Goal: Task Accomplishment & Management: Manage account settings

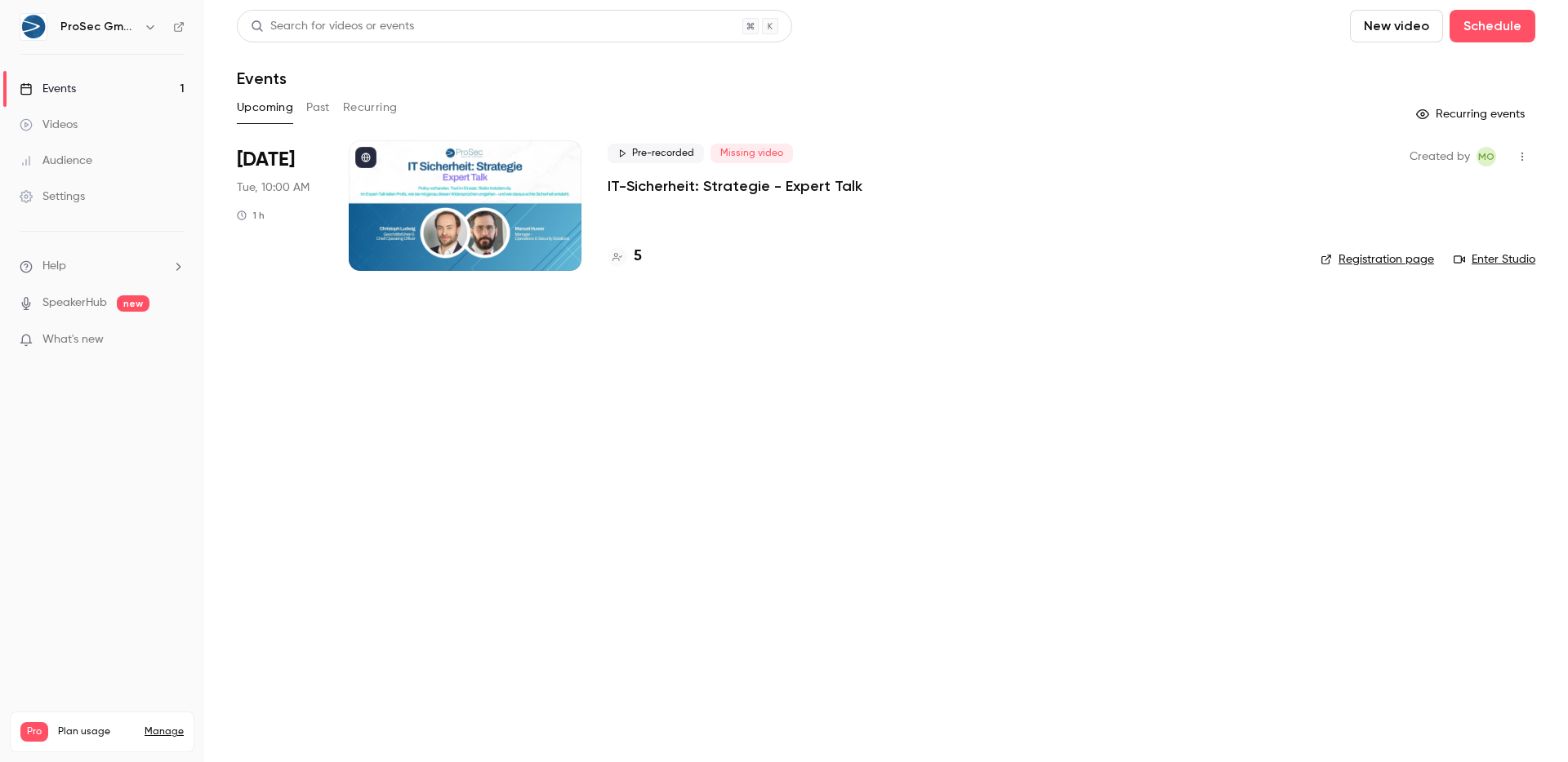
click at [748, 183] on p "IT-Sicherheit: Strategie - Expert Talk" at bounding box center [735, 185] width 254 height 19
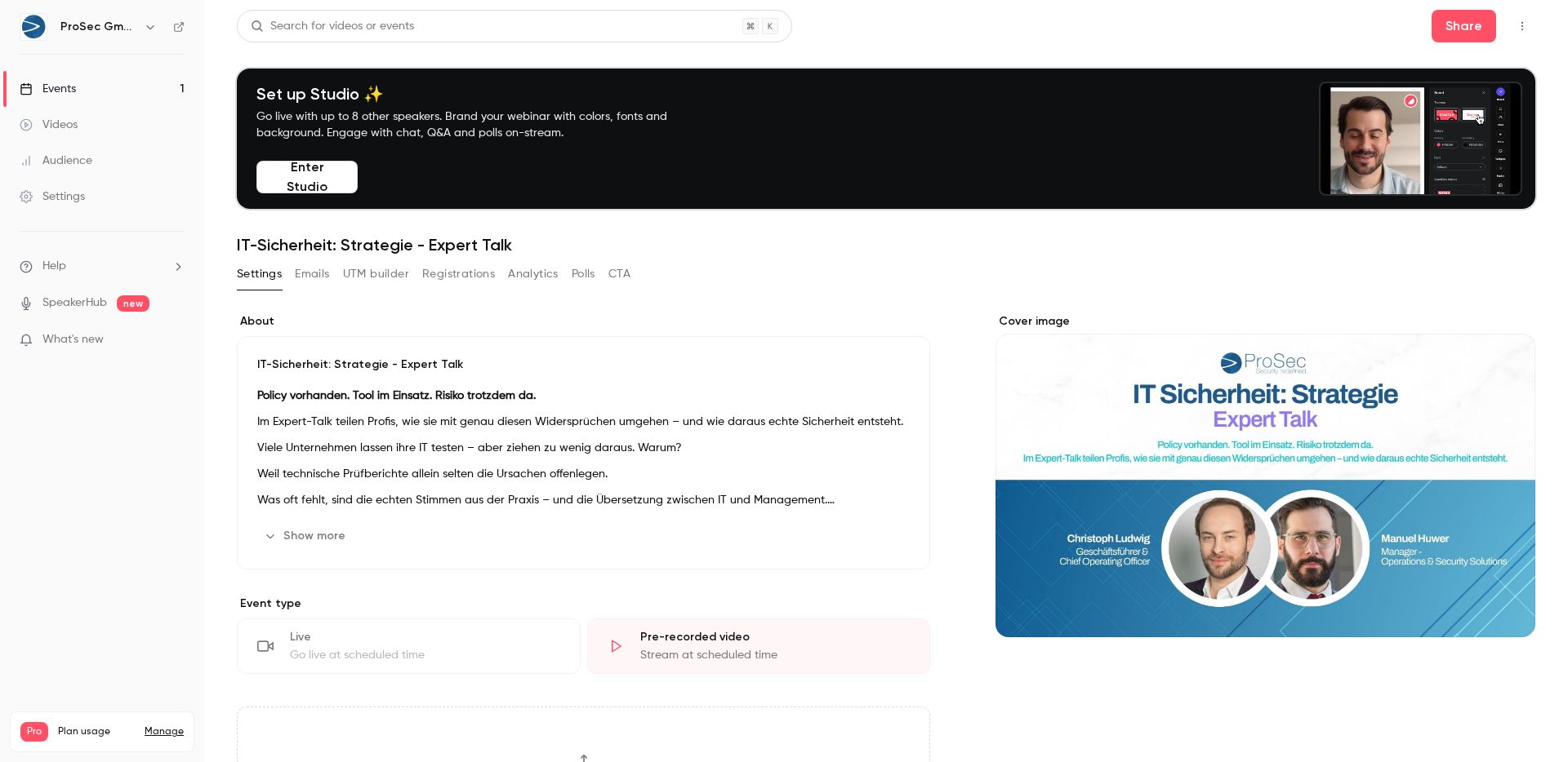
click at [89, 201] on link "Settings" at bounding box center [101, 196] width 204 height 36
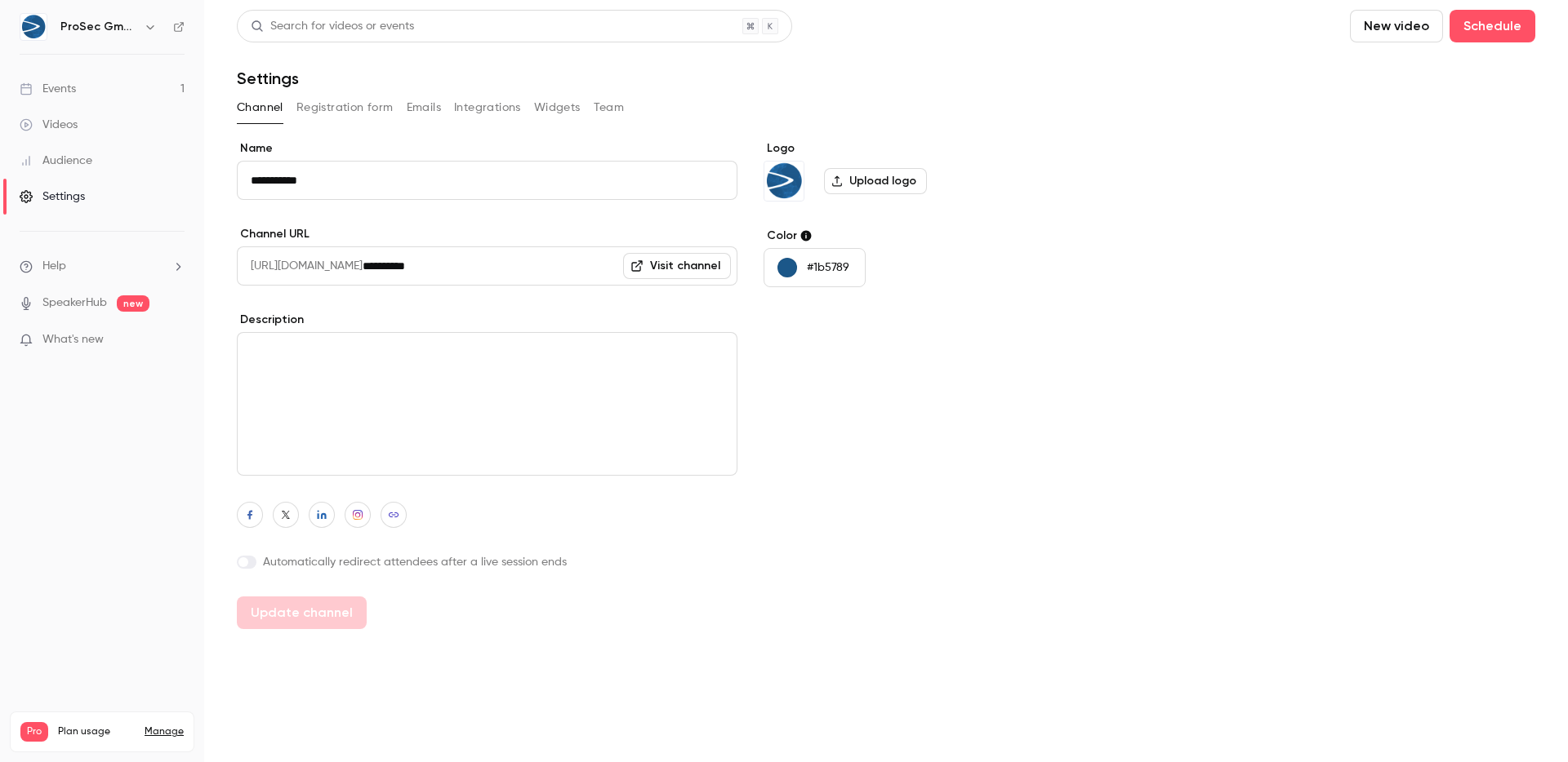
click at [329, 104] on button "Registration form" at bounding box center [345, 108] width 97 height 26
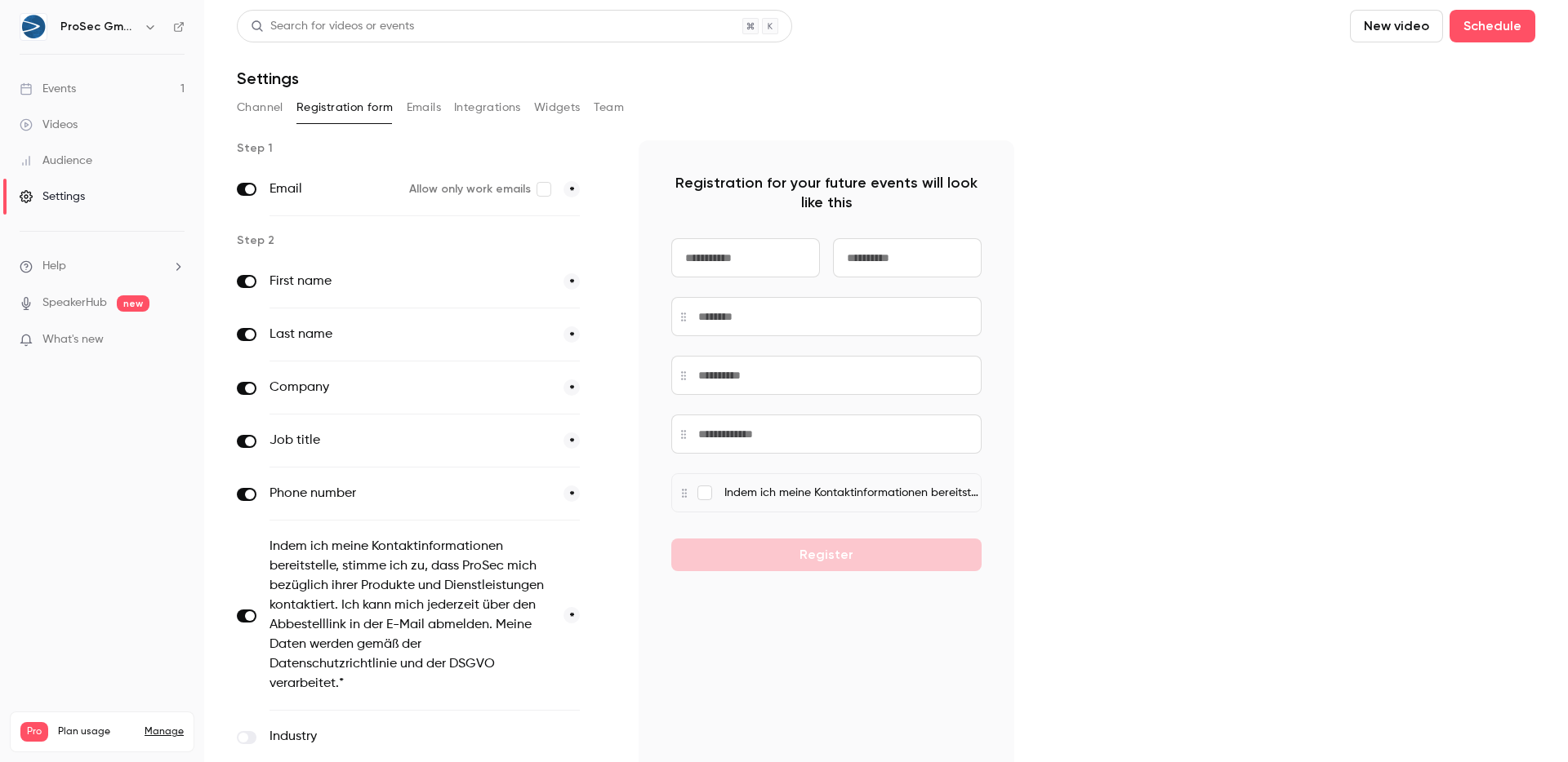
click at [96, 86] on link "Events 1" at bounding box center [101, 88] width 204 height 36
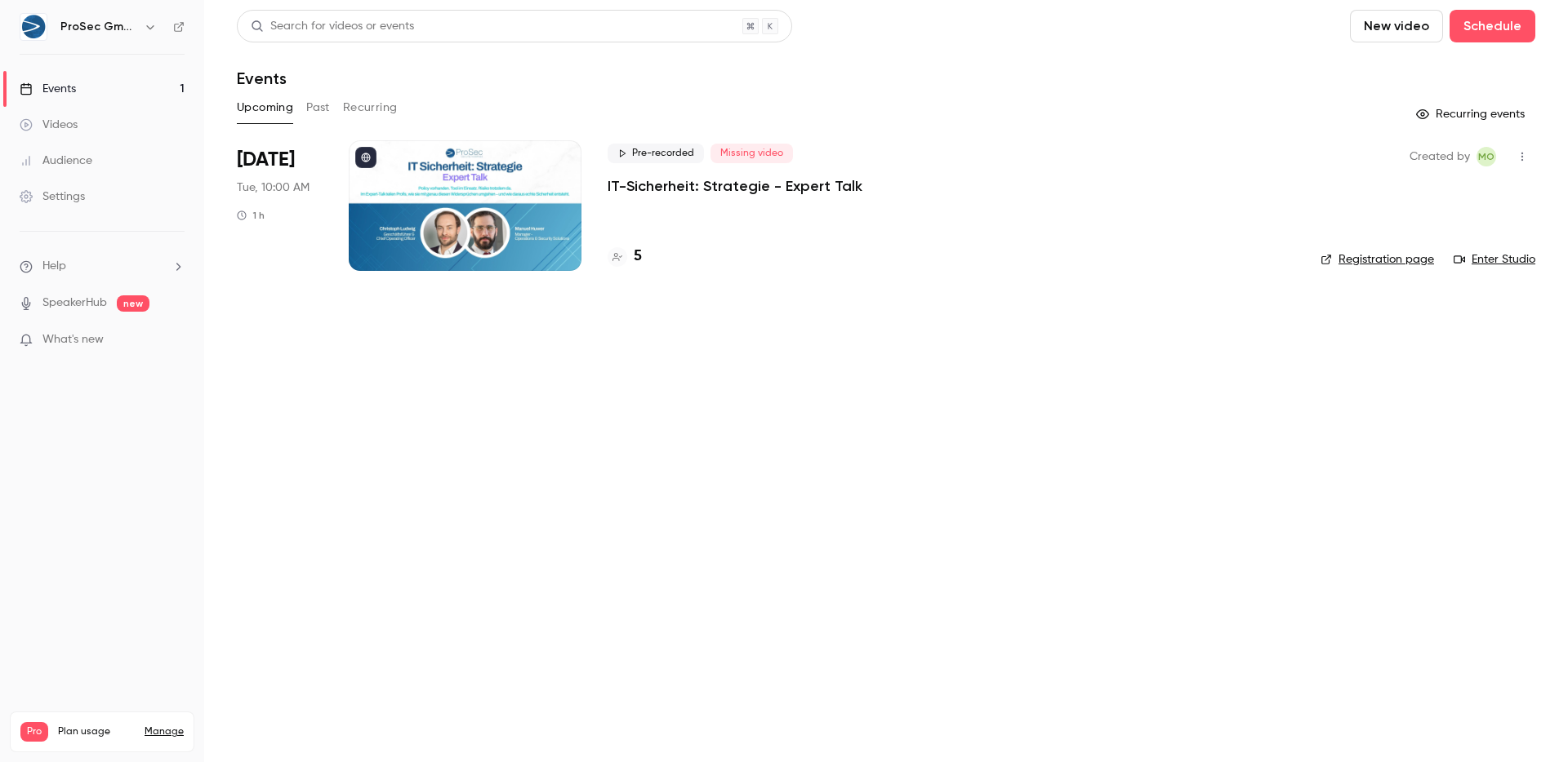
click at [863, 221] on div "Pre-recorded Missing video IT-Sicherheit: Strategie - Expert Talk 5" at bounding box center [950, 205] width 687 height 131
click at [860, 193] on div "Pre-recorded Missing video IT-Sicherheit: Strategie - Expert Talk" at bounding box center [950, 170] width 687 height 53
click at [737, 188] on p "IT-Sicherheit: Strategie - Expert Talk" at bounding box center [735, 185] width 254 height 19
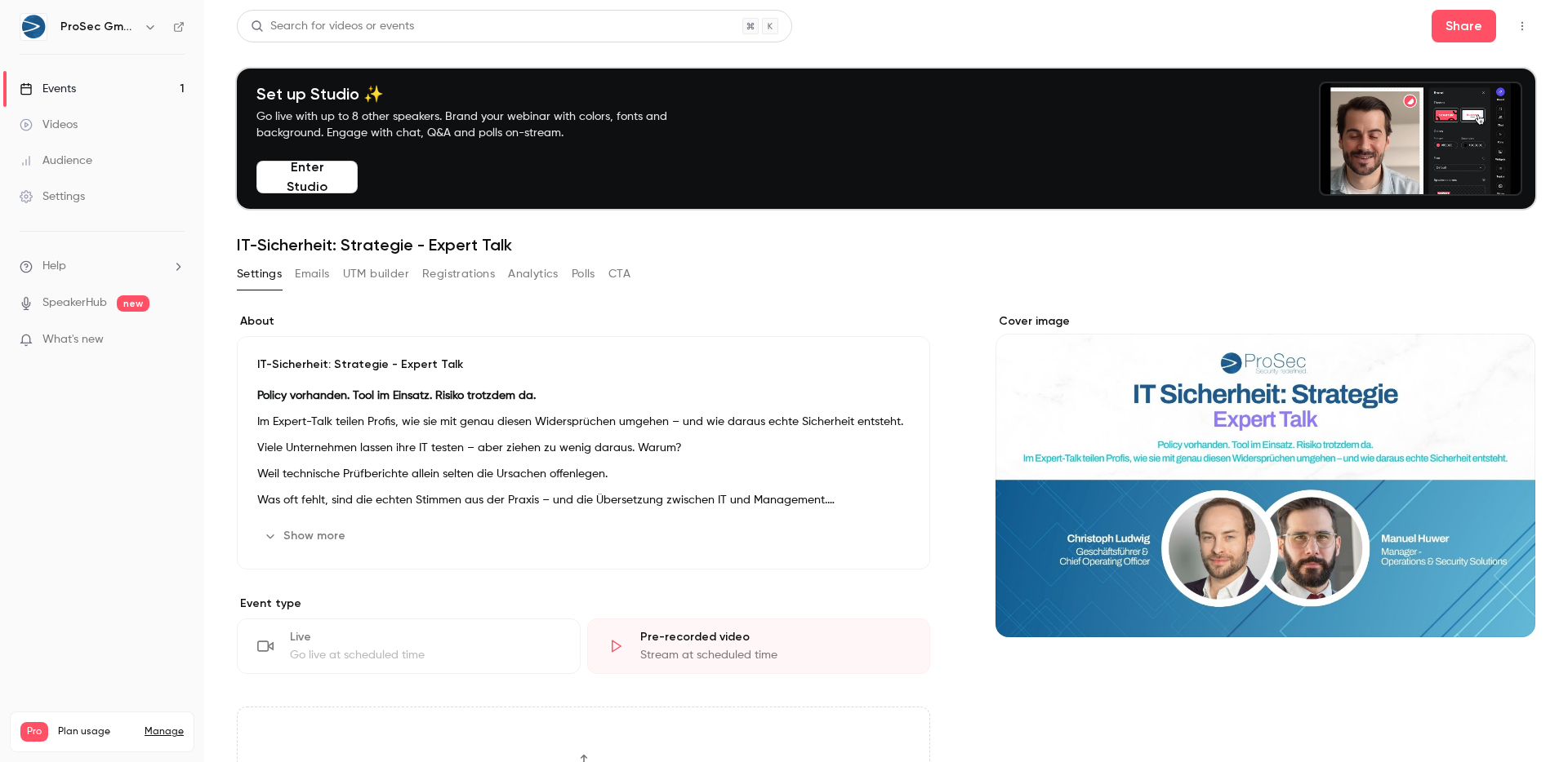
click at [620, 272] on button "CTA" at bounding box center [619, 274] width 22 height 26
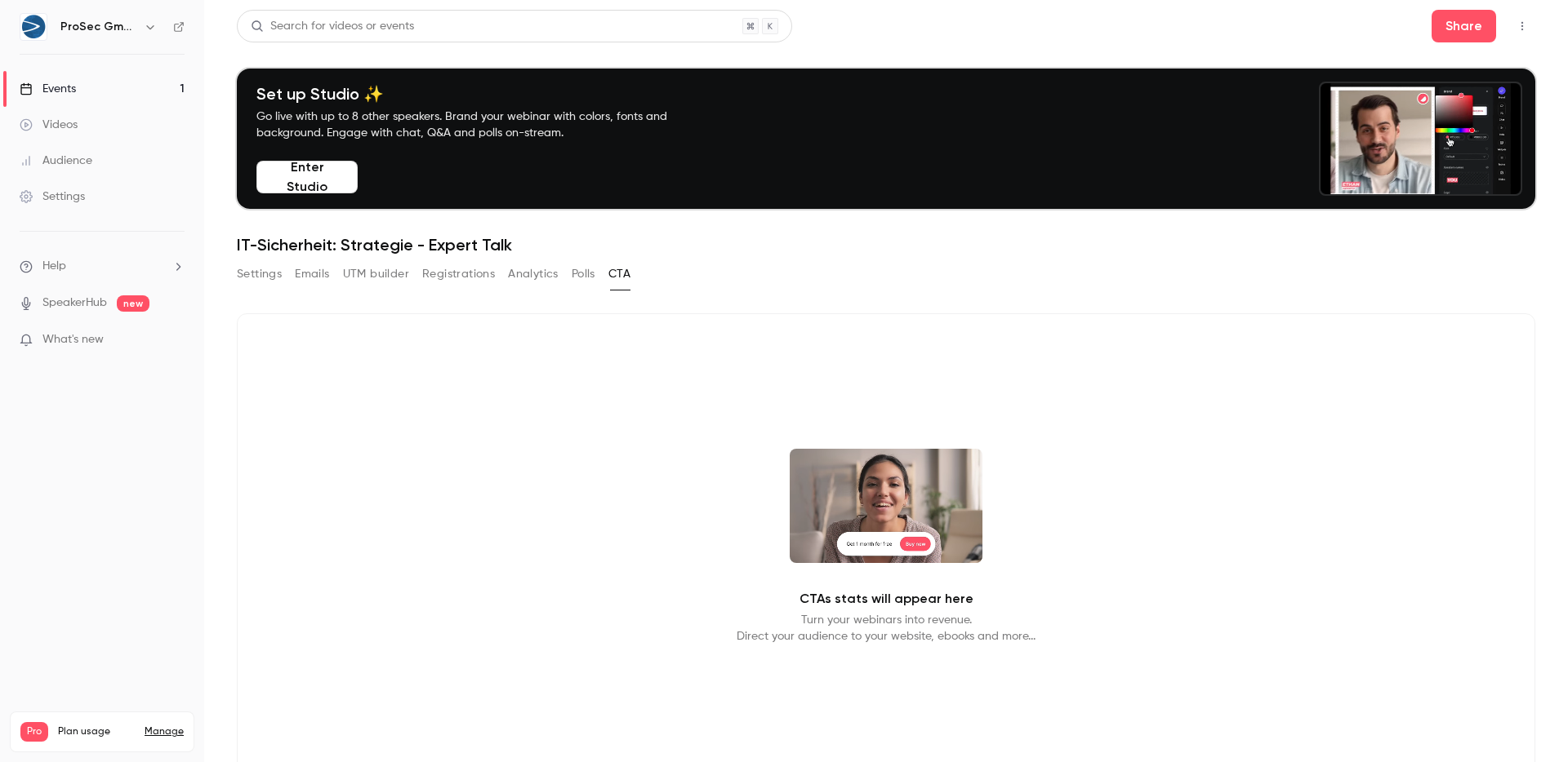
click at [585, 272] on button "Polls" at bounding box center [584, 274] width 24 height 26
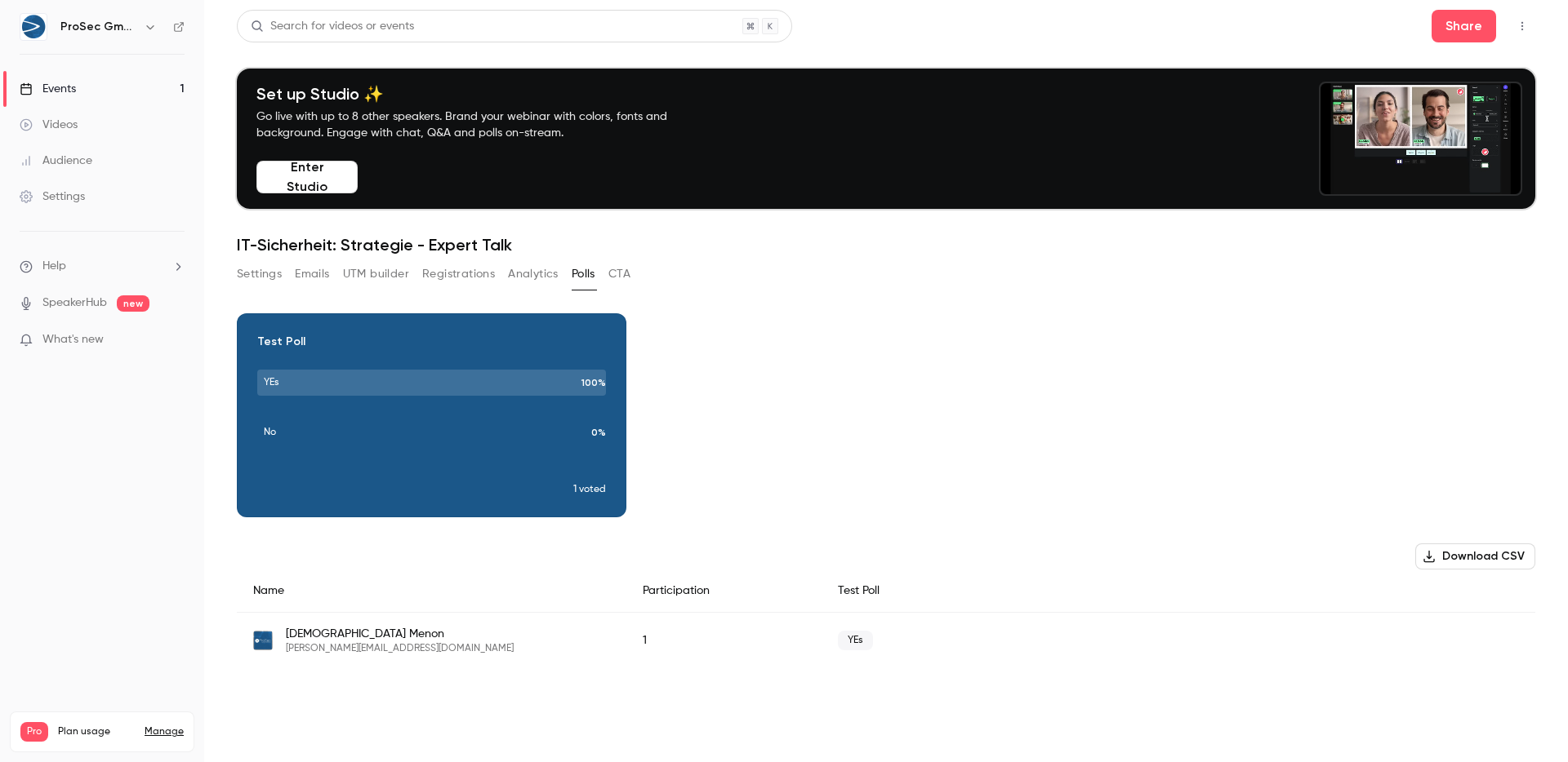
click at [521, 267] on button "Analytics" at bounding box center [533, 274] width 51 height 26
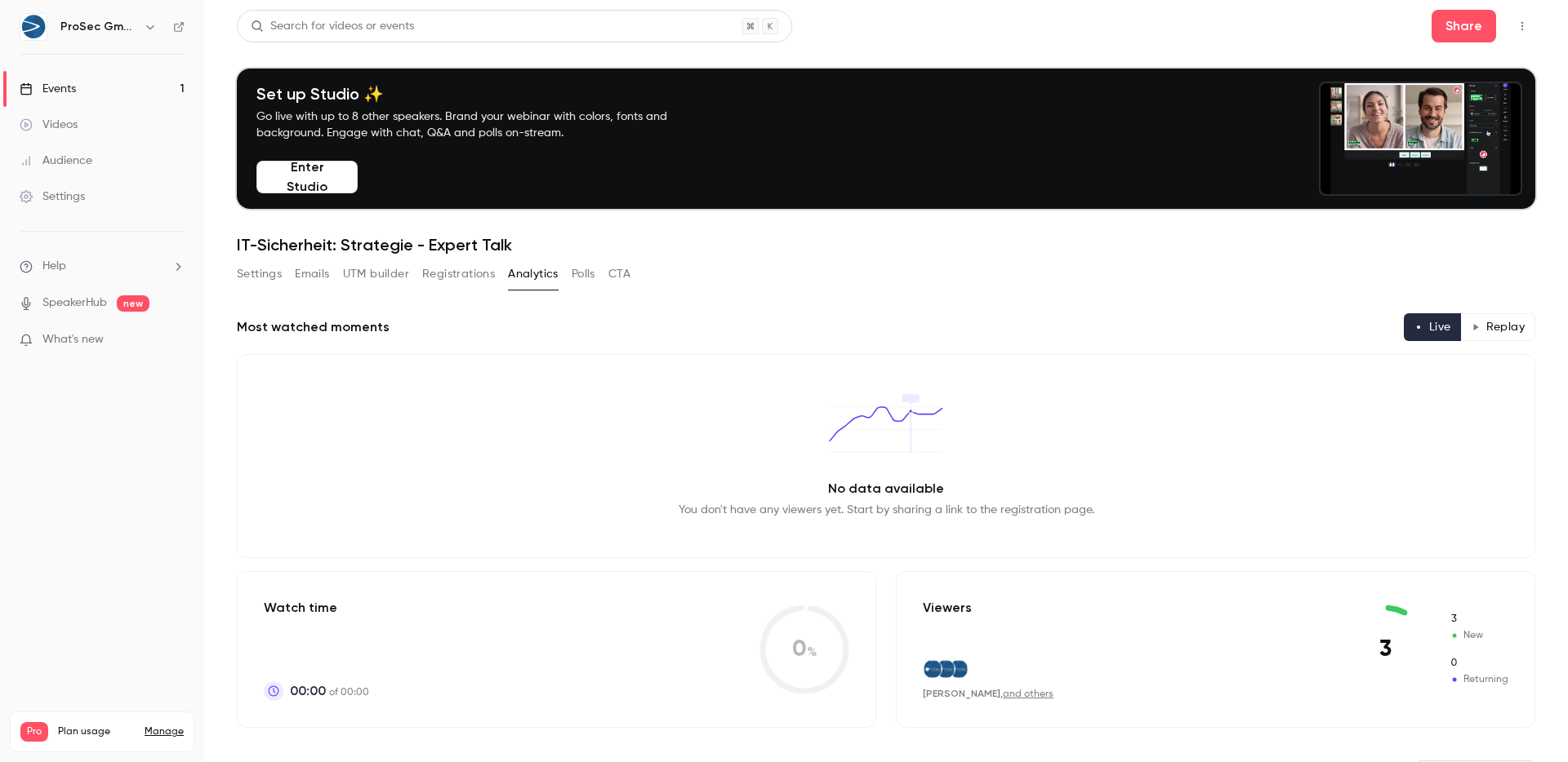
click at [602, 271] on div "Settings Emails UTM builder Registrations Analytics Polls CTA" at bounding box center [433, 274] width 394 height 26
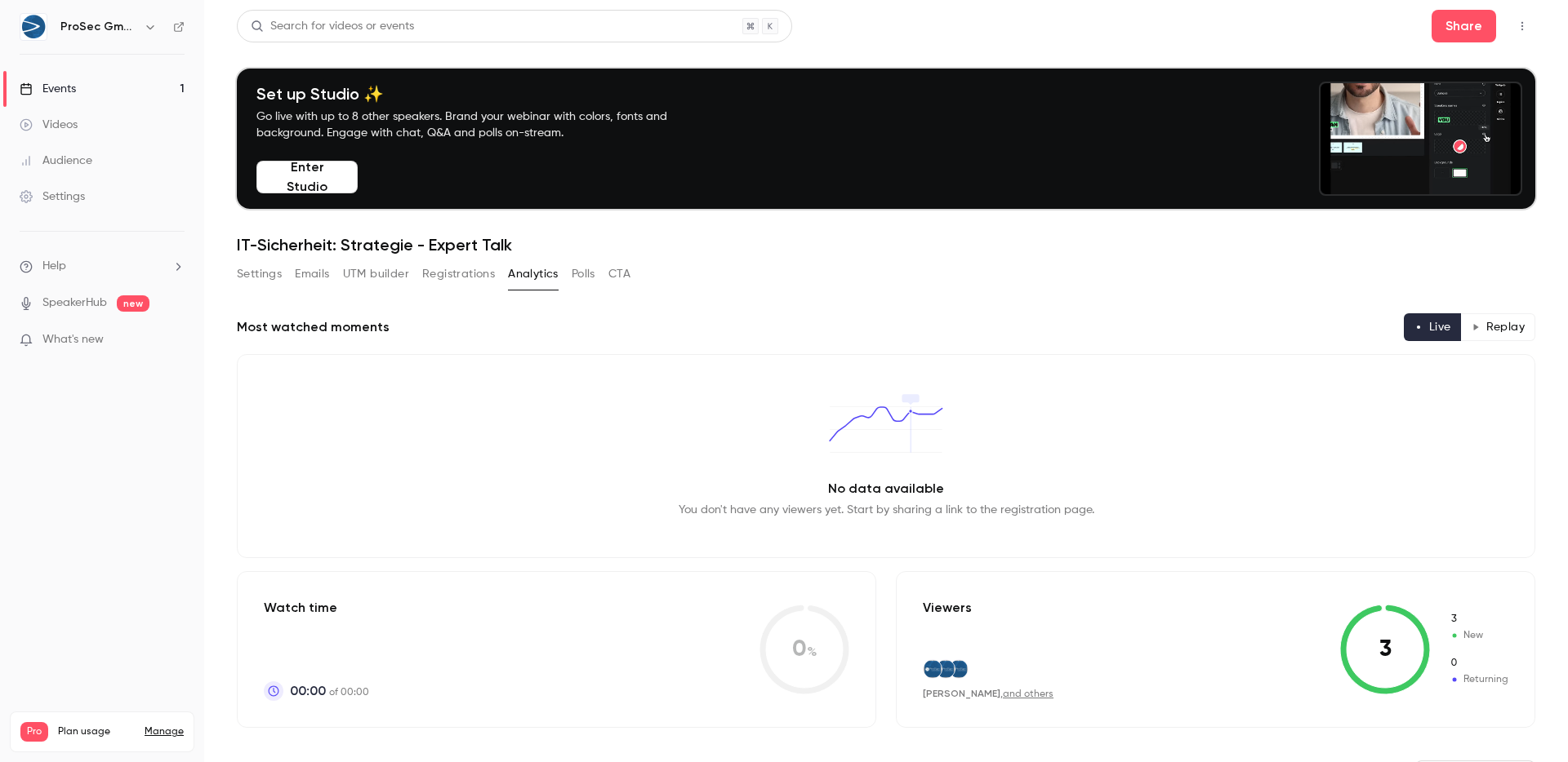
click at [585, 275] on button "Polls" at bounding box center [584, 274] width 24 height 26
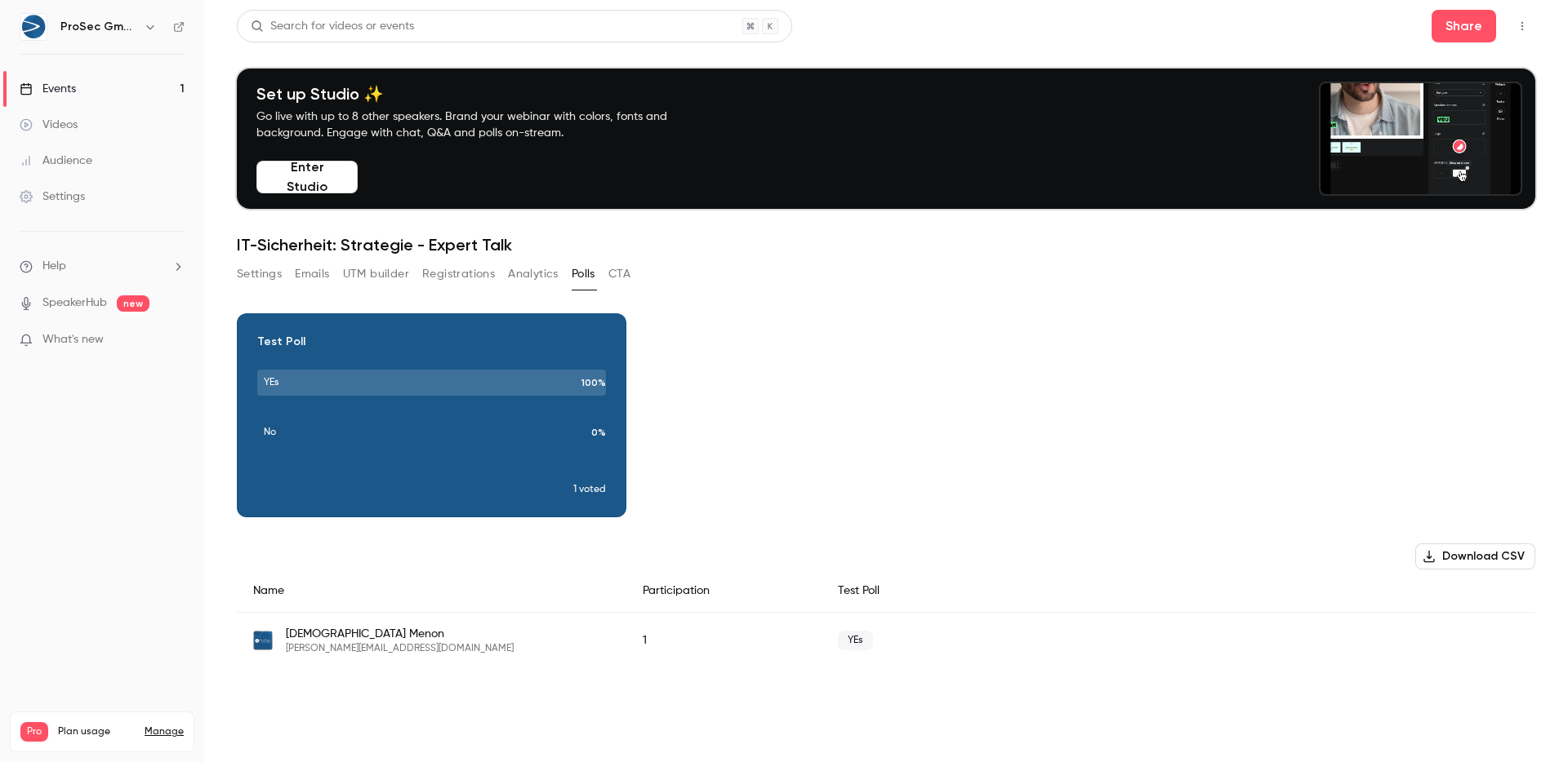
click at [525, 274] on button "Analytics" at bounding box center [533, 274] width 51 height 26
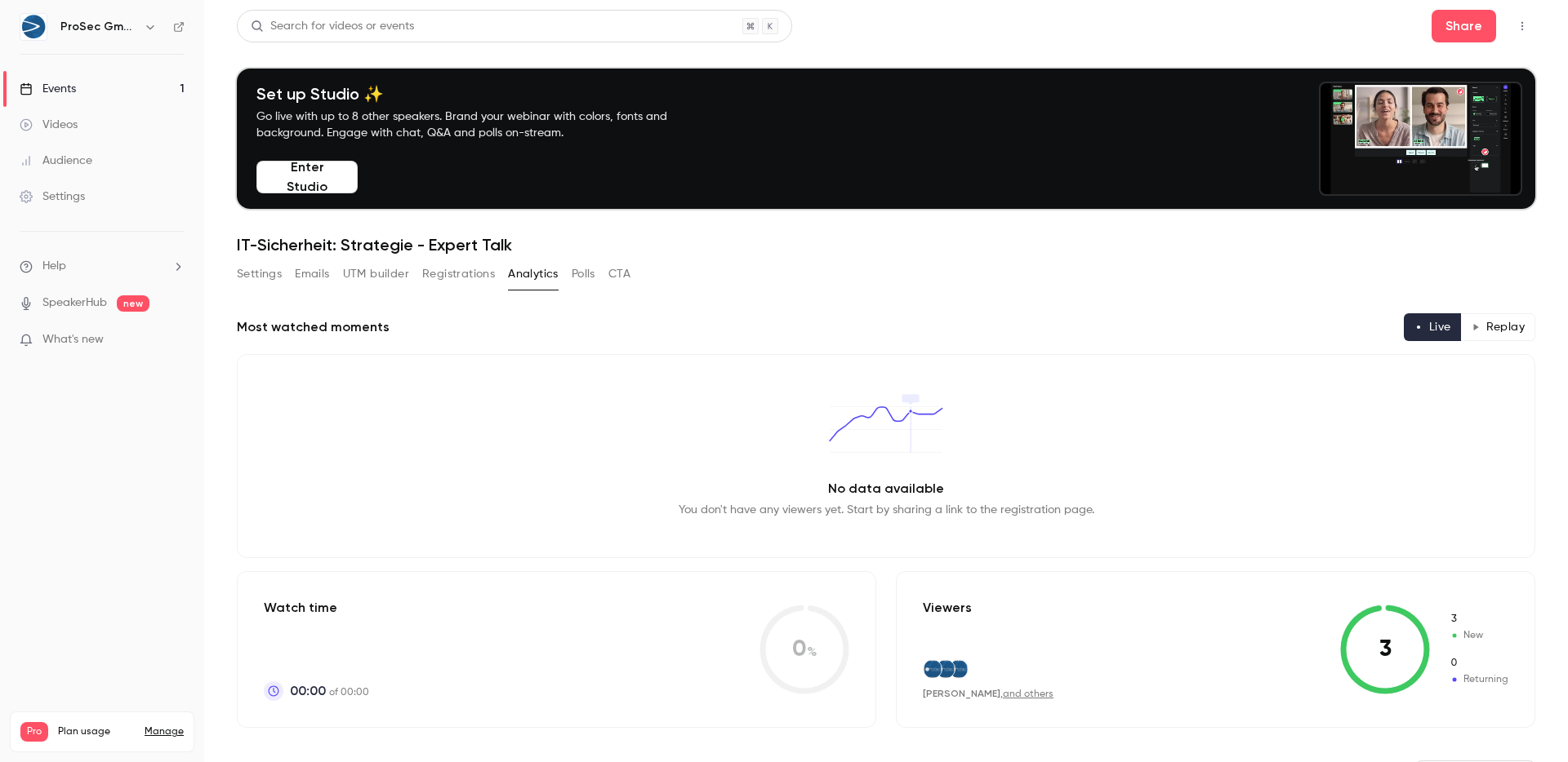
click at [493, 272] on button "Registrations" at bounding box center [458, 274] width 73 height 26
